Goal: Task Accomplishment & Management: Use online tool/utility

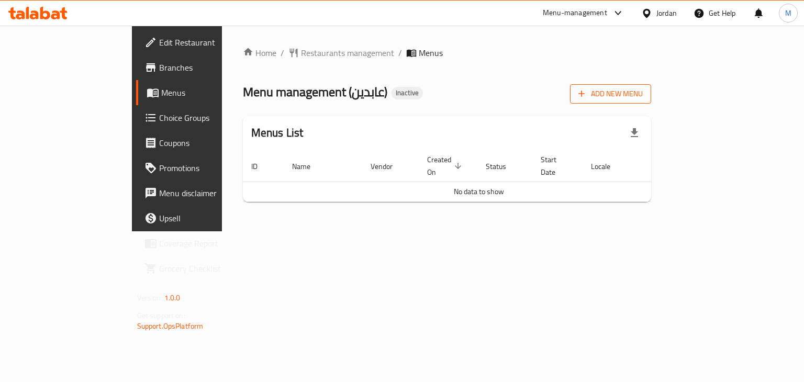
click at [643, 93] on span "Add New Menu" at bounding box center [611, 93] width 64 height 13
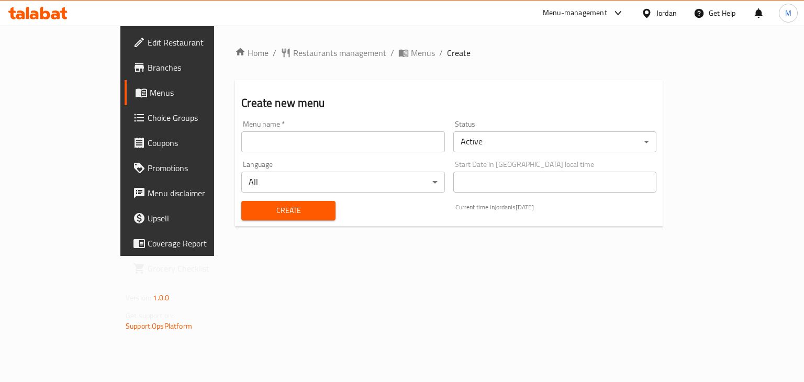
click at [248, 157] on div "Language All ​" at bounding box center [343, 177] width 212 height 40
click at [242, 145] on input "text" at bounding box center [342, 141] width 203 height 21
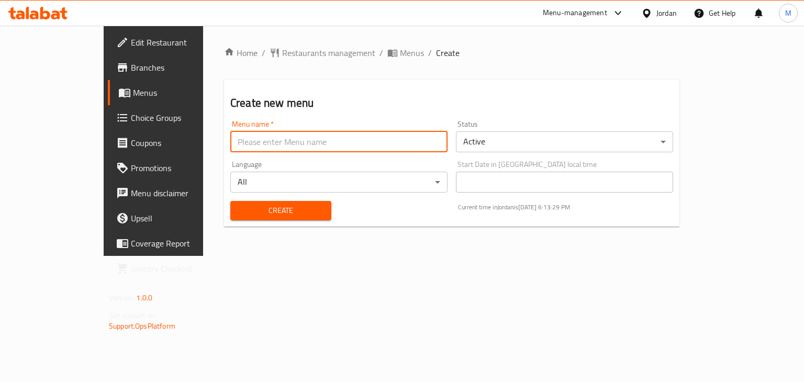
click at [230, 148] on input "text" at bounding box center [338, 141] width 217 height 21
type input "new"
drag, startPoint x: 292, startPoint y: 116, endPoint x: 289, endPoint y: 130, distance: 15.0
click at [291, 124] on div "Create new menu Menu name   * new Menu name * Status Active ​ Language All ​ St…" at bounding box center [451, 153] width 455 height 147
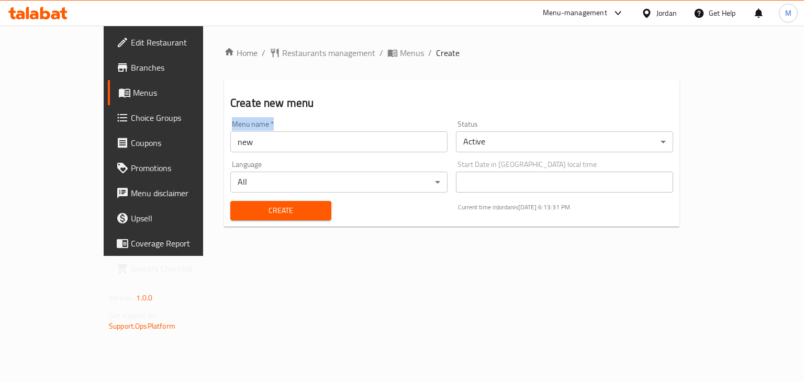
click at [239, 207] on span "Create" at bounding box center [281, 210] width 84 height 13
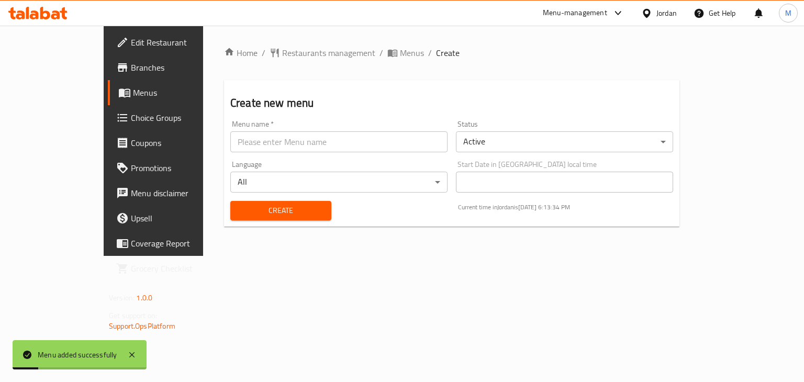
click at [343, 45] on div "Home / Restaurants management / Menus / Create Create new menu Menu name   * Me…" at bounding box center [451, 141] width 497 height 230
click at [400, 48] on span "Menus" at bounding box center [412, 53] width 24 height 13
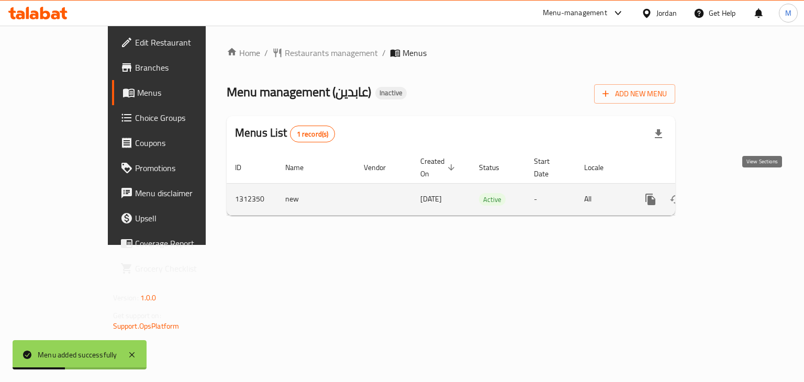
click at [732, 193] on icon "enhanced table" at bounding box center [726, 199] width 13 height 13
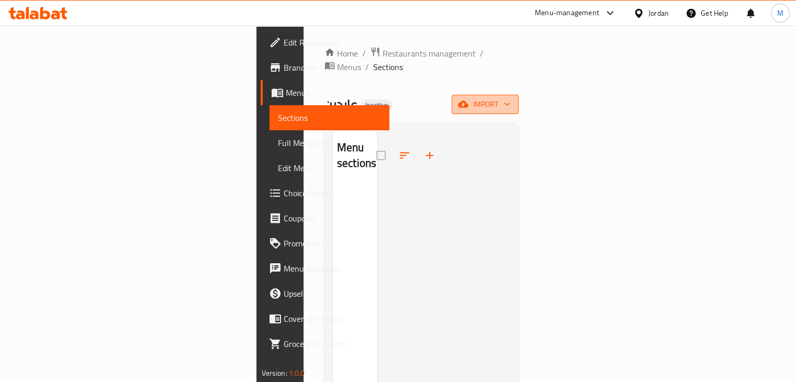
click at [510, 98] on span "import" at bounding box center [485, 104] width 50 height 13
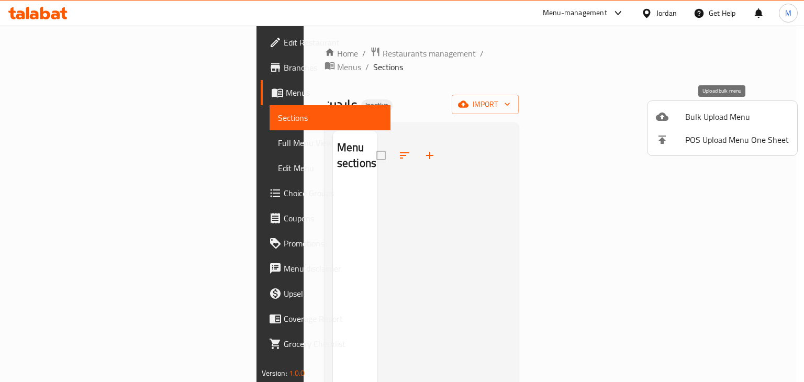
click at [678, 122] on div at bounding box center [670, 116] width 29 height 13
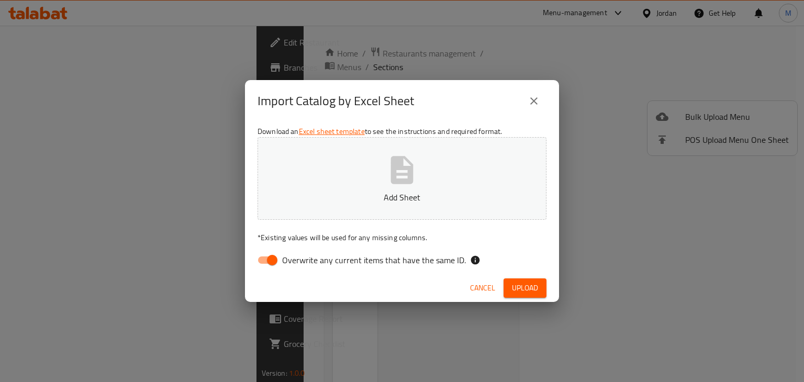
click at [364, 193] on p "Add Sheet" at bounding box center [402, 197] width 257 height 13
click at [377, 248] on div "Download an Excel sheet template to see the instructions and required format. U…" at bounding box center [402, 198] width 314 height 152
click at [385, 264] on span "Overwrite any current items that have the same ID." at bounding box center [374, 260] width 184 height 13
click at [302, 264] on input "Overwrite any current items that have the same ID." at bounding box center [272, 260] width 60 height 20
checkbox input "false"
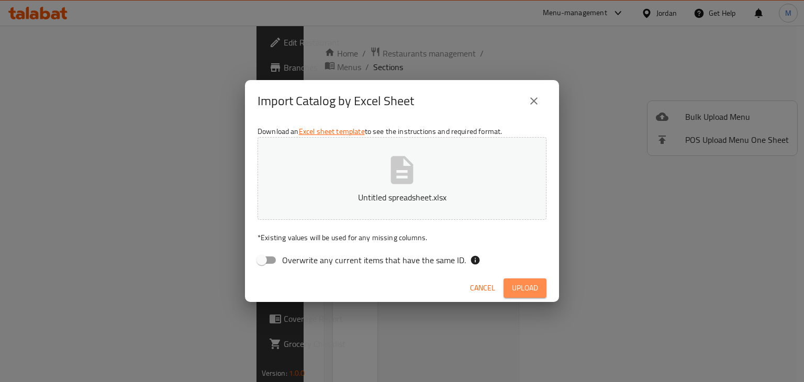
click at [515, 282] on span "Upload" at bounding box center [525, 288] width 26 height 13
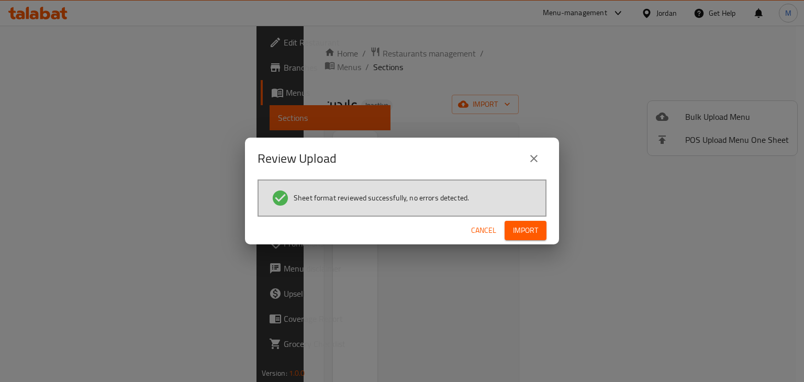
click at [542, 235] on button "Import" at bounding box center [526, 230] width 42 height 19
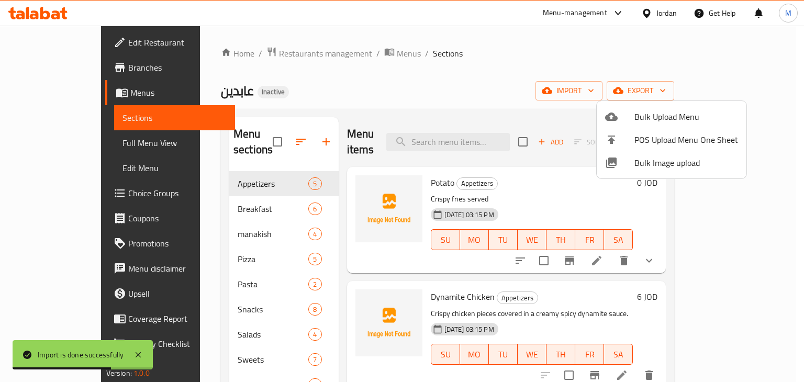
click at [77, 146] on div at bounding box center [402, 191] width 804 height 382
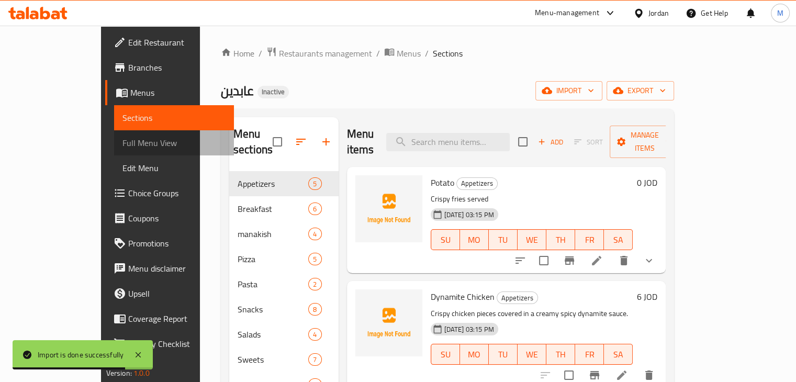
click at [123, 146] on span "Full Menu View" at bounding box center [174, 143] width 103 height 13
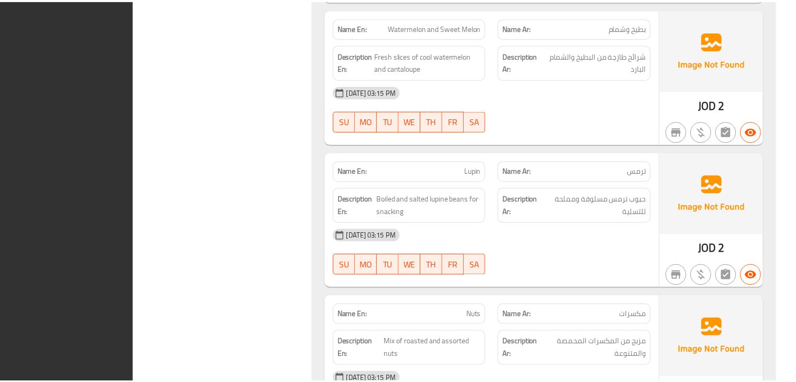
scroll to position [7918, 0]
